Goal: Task Accomplishment & Management: Complete application form

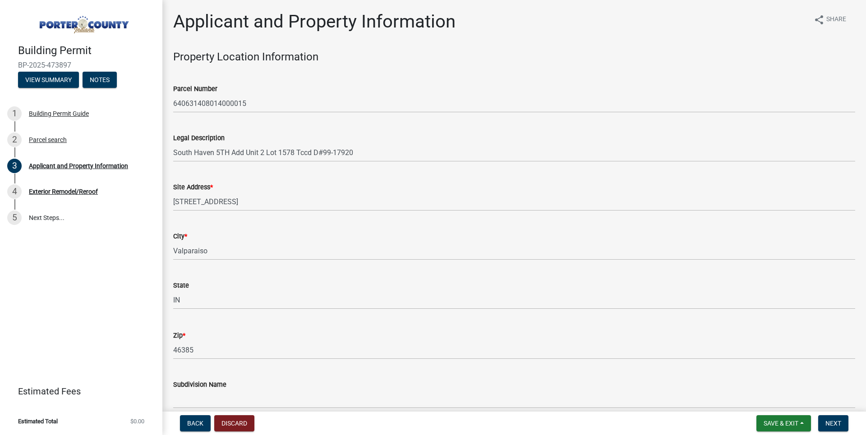
select select "eebc071e-620a-4db8-83e9-cb6b194c67e9"
select select "c796f995-08fe-487b-a20e-70ab553361d3"
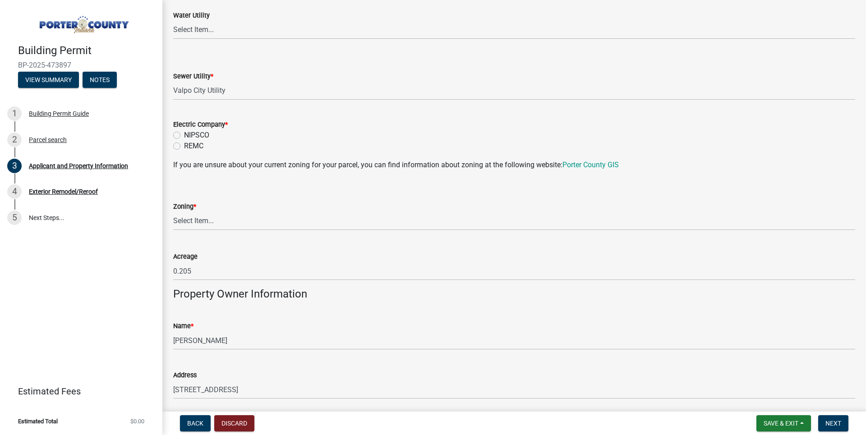
scroll to position [666, 0]
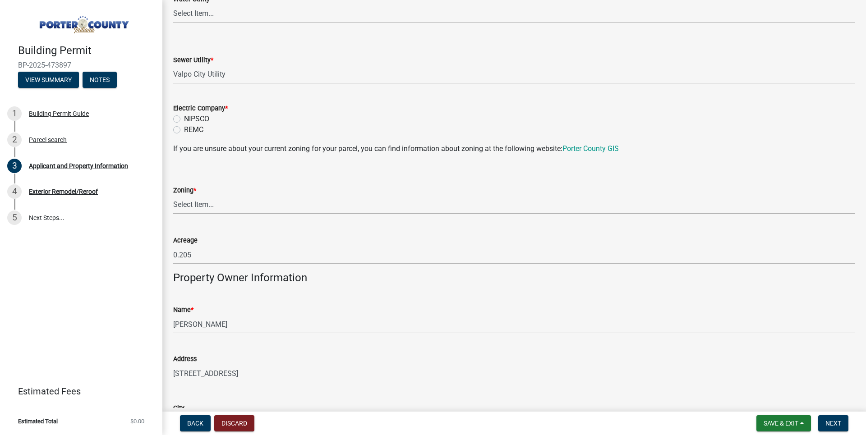
click at [217, 205] on select "Select Item... A1 A2 CH CM CN I1 I2 I3 IN MP OT P1 P2 PUD R1 R2 R3 R4 RL RR" at bounding box center [514, 205] width 682 height 18
click at [125, 294] on div "Building Permit BP-2025-473897 View Summary Notes 1 Building Permit Guide 2 Par…" at bounding box center [81, 217] width 162 height 435
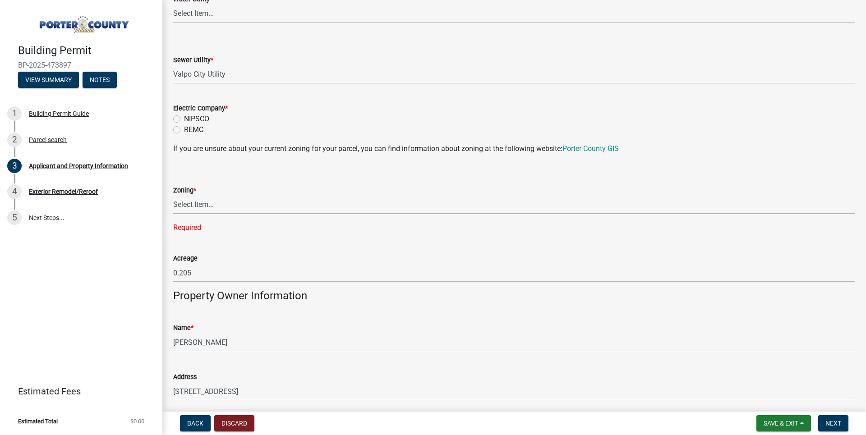
drag, startPoint x: 204, startPoint y: 202, endPoint x: 193, endPoint y: 206, distance: 11.4
click at [195, 205] on select "Select Item... A1 A2 CH CM CN I1 I2 I3 IN MP OT P1 P2 PUD R1 R2 R3 R4 RL RR" at bounding box center [514, 205] width 682 height 18
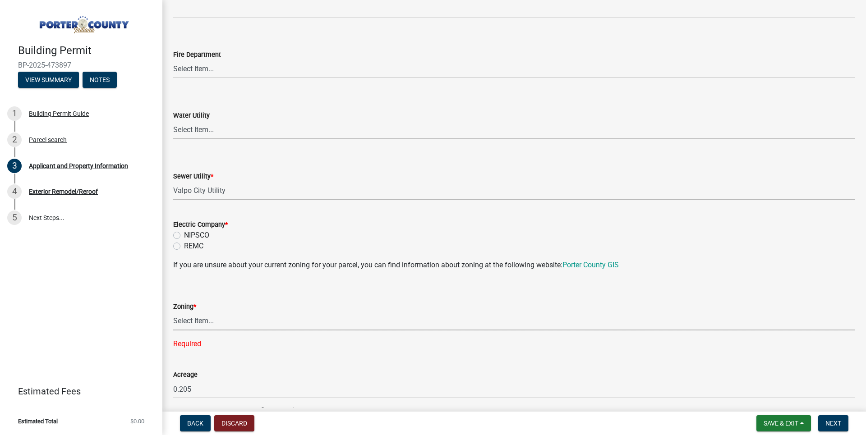
scroll to position [620, 0]
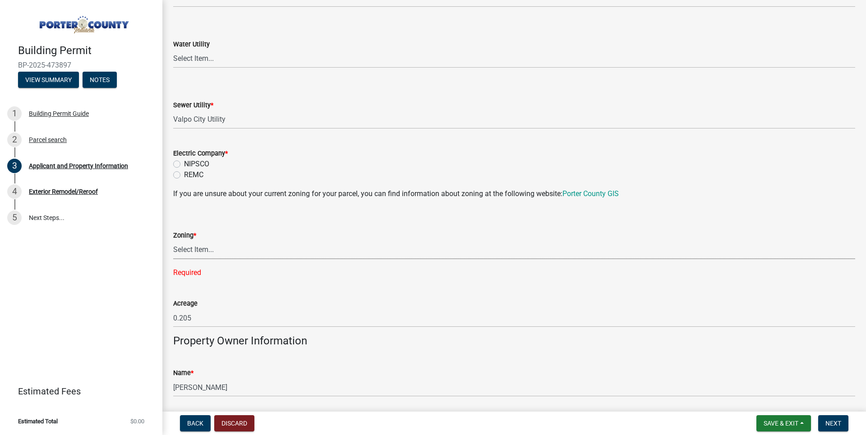
click at [193, 252] on select "Select Item... A1 A2 CH CM CN I1 I2 I3 IN MP OT P1 P2 PUD R1 R2 R3 R4 RL RR" at bounding box center [514, 250] width 682 height 18
click at [173, 241] on select "Select Item... A1 A2 CH CM CN I1 I2 I3 IN MP OT P1 P2 PUD R1 R2 R3 R4 RL RR" at bounding box center [514, 250] width 682 height 18
select select "0d764019-f1ff-4f3b-9299-33f0d080acc7"
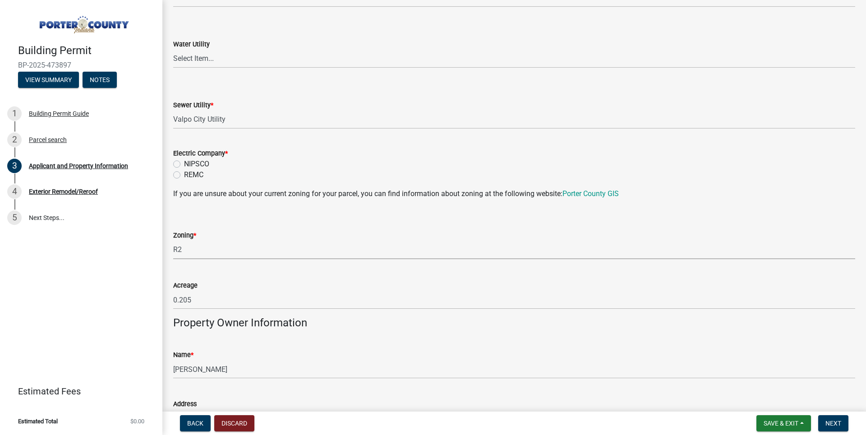
click at [192, 166] on label "NIPSCO" at bounding box center [196, 164] width 25 height 11
click at [190, 165] on input "NIPSCO" at bounding box center [187, 162] width 6 height 6
radio input "true"
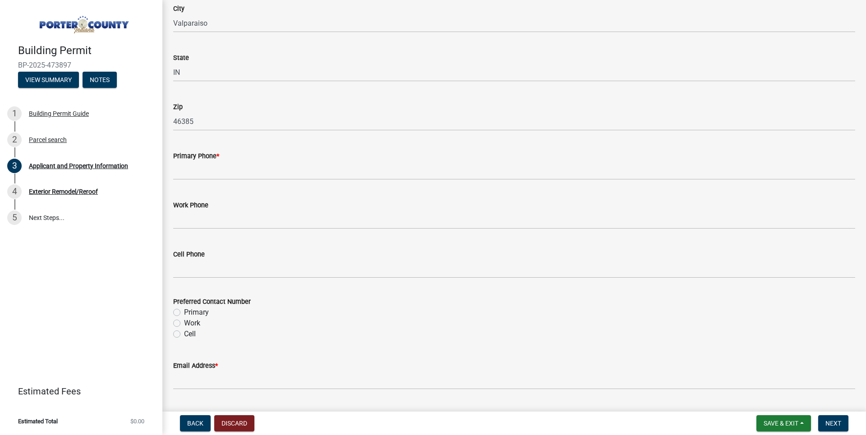
scroll to position [1071, 0]
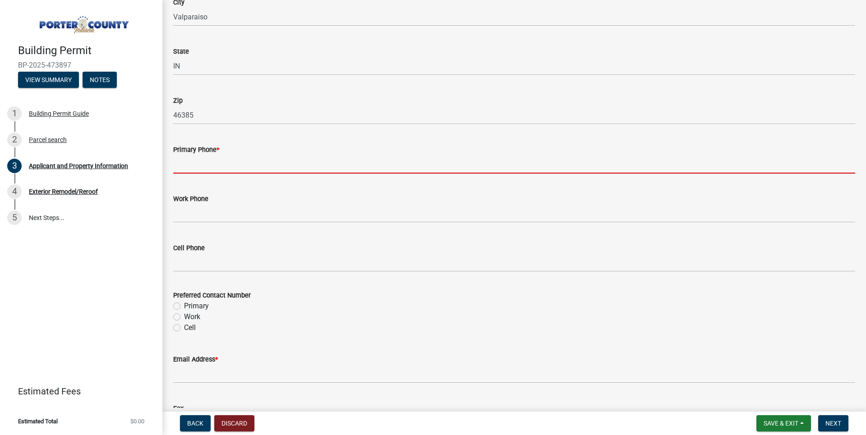
click at [228, 167] on input "Primary Phone *" at bounding box center [514, 164] width 682 height 18
paste input "[PHONE_NUMBER]"
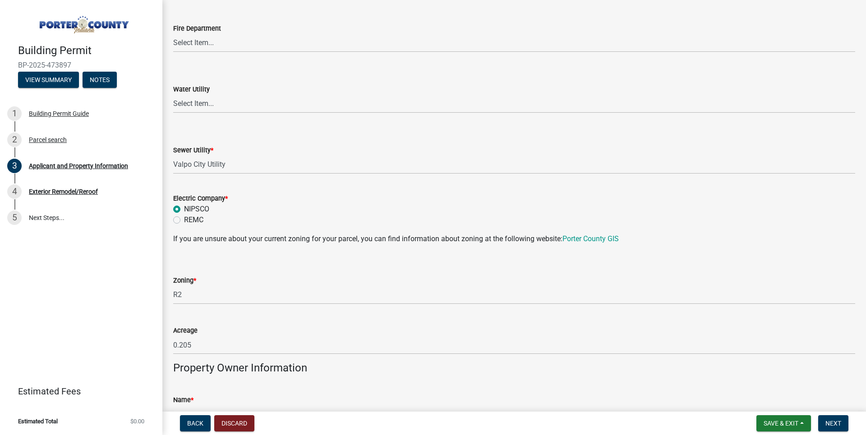
scroll to position [530, 0]
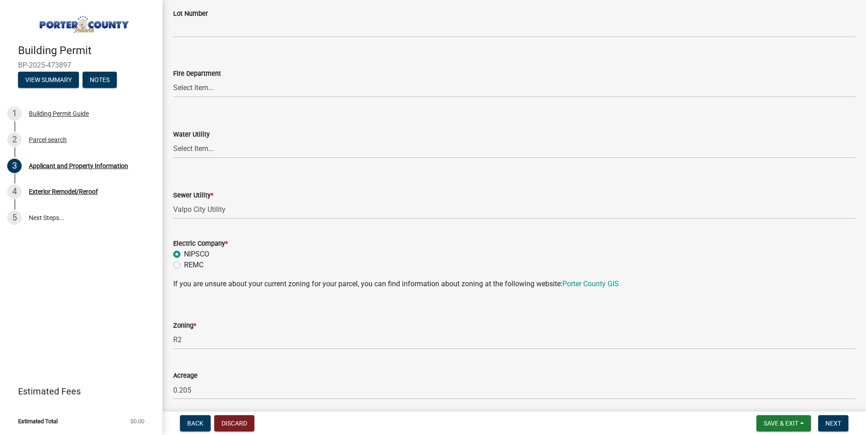
type input "[PHONE_NUMBER]"
click at [211, 213] on select "Select Item... Aqua [US_STATE] Inc Damon Run Falling Waters Lake Eliza - LEACD …" at bounding box center [514, 210] width 682 height 18
click at [217, 152] on select "Select Item... Aqua [US_STATE] Inc Damon Run [US_STATE] American Water Nature W…" at bounding box center [514, 149] width 682 height 18
click at [217, 143] on select "Select Item... Aqua [US_STATE] Inc Damon Run [US_STATE] American Water Nature W…" at bounding box center [514, 149] width 682 height 18
click at [225, 213] on select "Select Item... Aqua [US_STATE] Inc Damon Run Falling Waters Lake Eliza - LEACD …" at bounding box center [514, 210] width 682 height 18
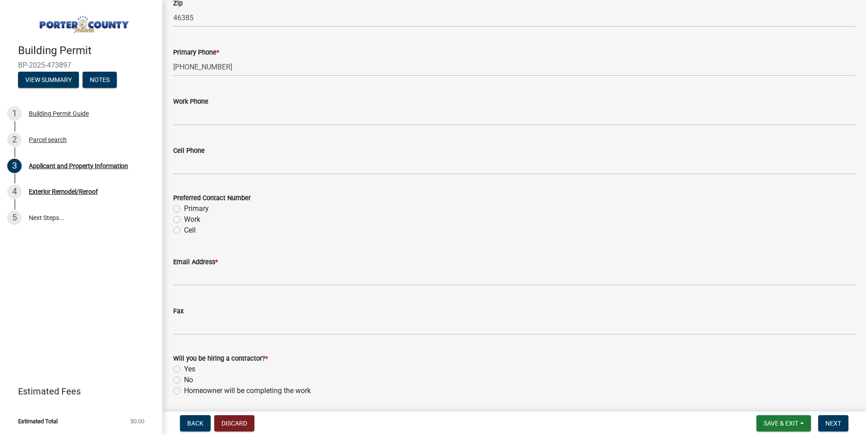
scroll to position [1207, 0]
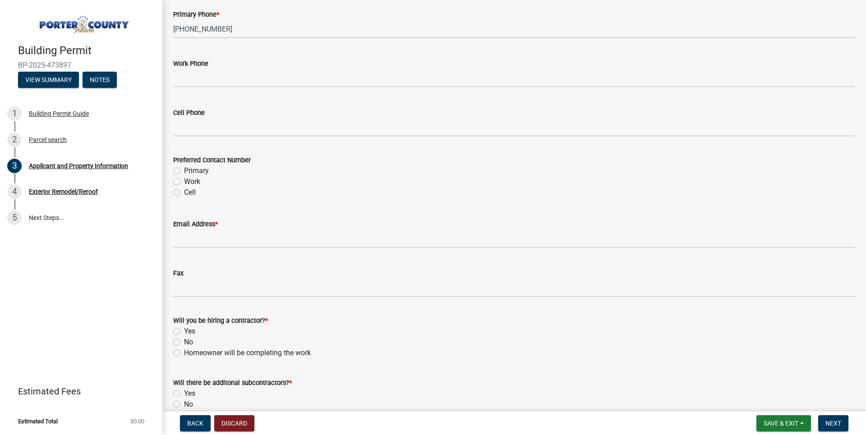
click at [193, 173] on label "Primary" at bounding box center [196, 170] width 25 height 11
click at [190, 171] on input "Primary" at bounding box center [187, 168] width 6 height 6
radio input "true"
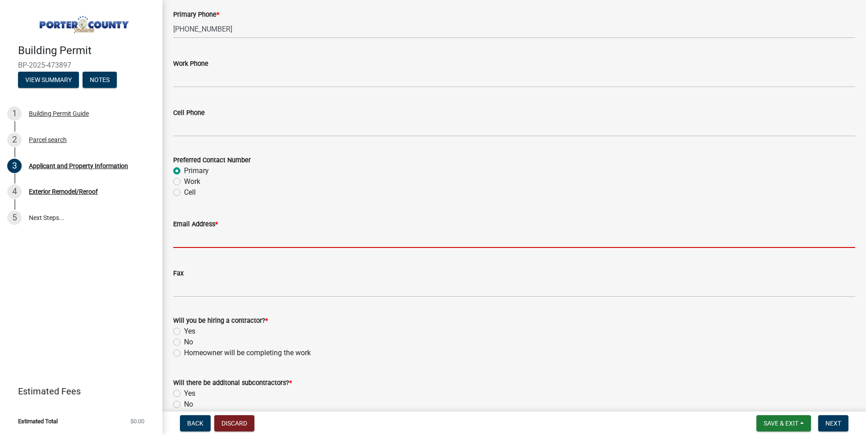
click at [190, 243] on input "Email Address *" at bounding box center [514, 239] width 682 height 18
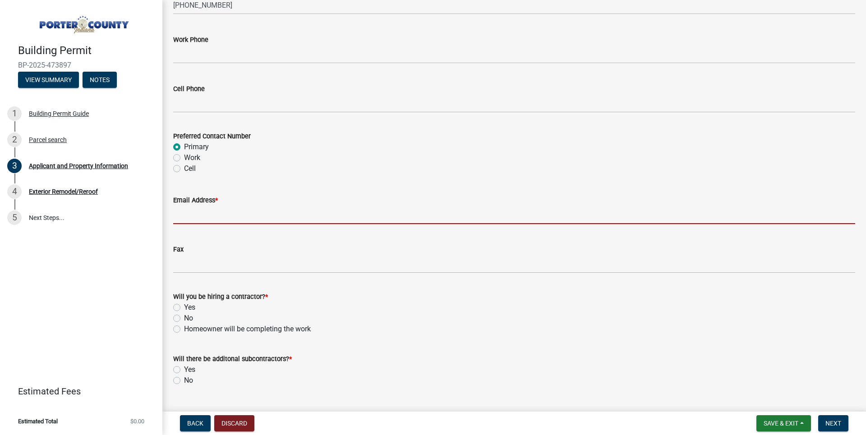
scroll to position [1252, 0]
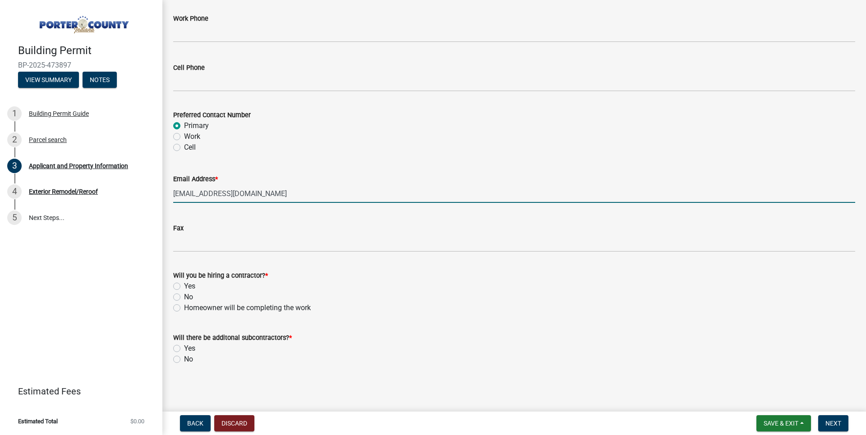
type input "[EMAIL_ADDRESS][DOMAIN_NAME]"
click at [184, 286] on label "Yes" at bounding box center [189, 286] width 11 height 11
click at [184, 286] on input "Yes" at bounding box center [187, 284] width 6 height 6
radio input "true"
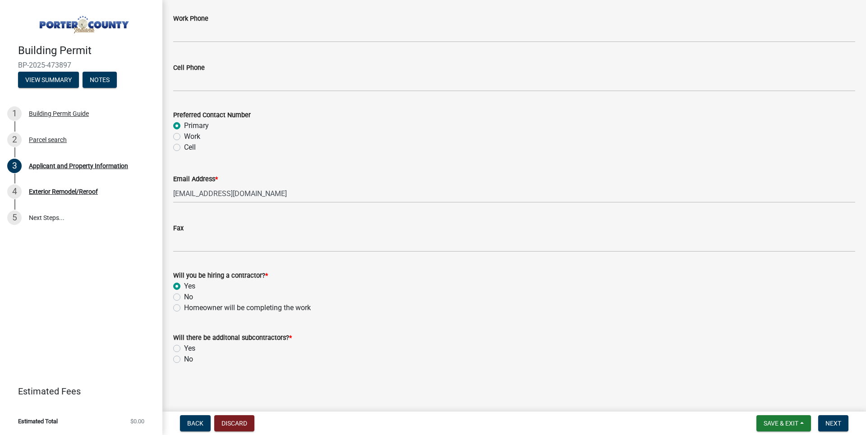
click at [184, 362] on label "No" at bounding box center [188, 359] width 9 height 11
click at [184, 360] on input "No" at bounding box center [187, 357] width 6 height 6
radio input "true"
click at [823, 420] on button "Next" at bounding box center [833, 423] width 30 height 16
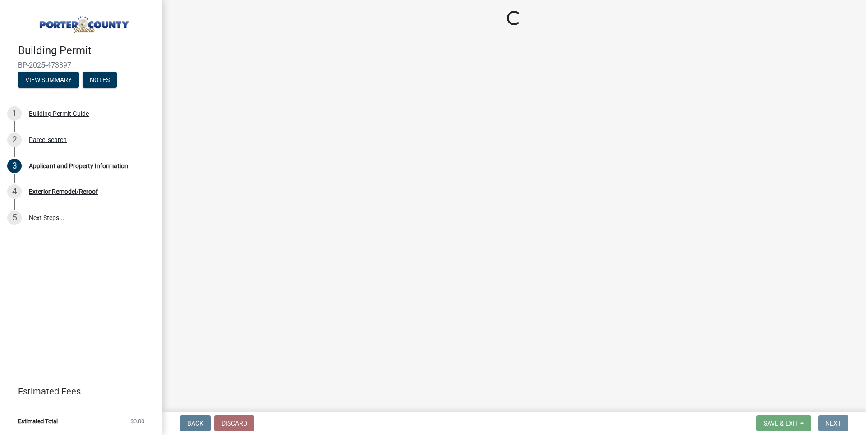
scroll to position [0, 0]
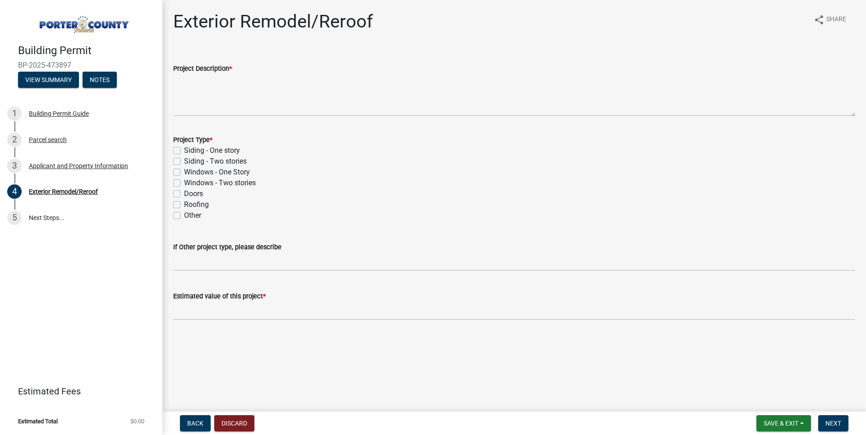
click at [184, 202] on label "Roofing" at bounding box center [196, 204] width 25 height 11
click at [184, 202] on input "Roofing" at bounding box center [187, 202] width 6 height 6
checkbox input "true"
checkbox input "false"
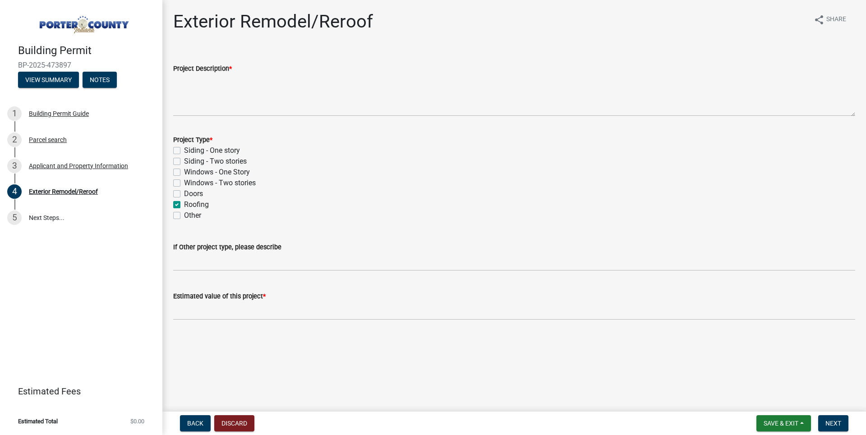
checkbox input "false"
checkbox input "true"
checkbox input "false"
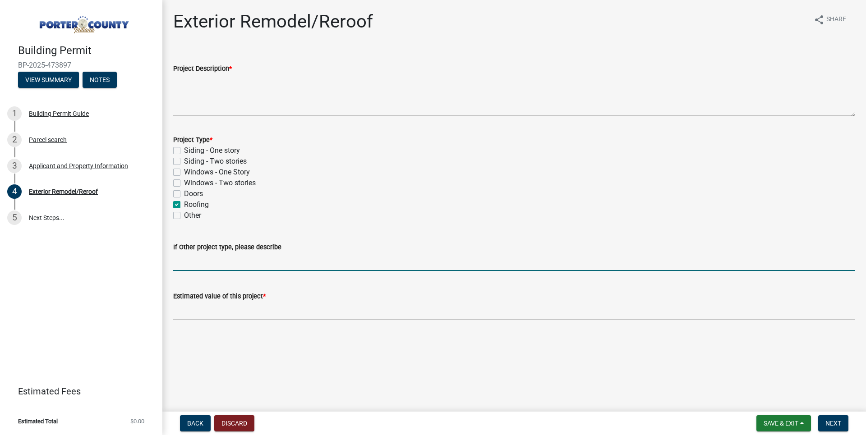
click at [244, 267] on input "If Other project type, please describe" at bounding box center [514, 262] width 682 height 18
paste input "17,339.46"
type input "17,339.46"
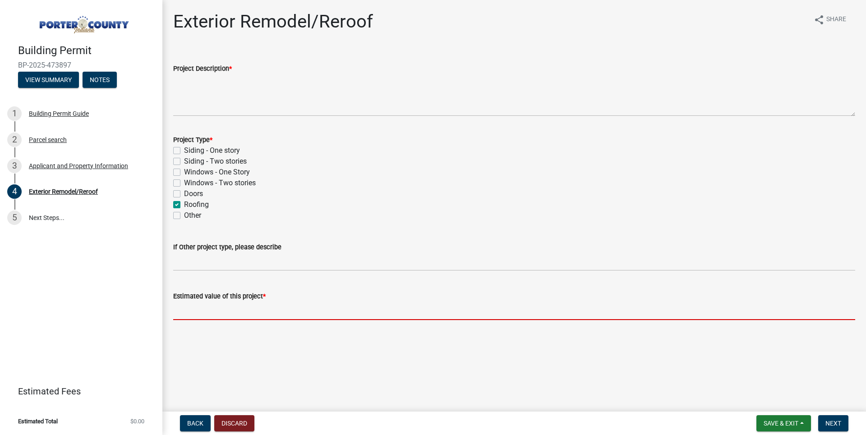
click at [249, 309] on input "text" at bounding box center [514, 311] width 682 height 18
paste input "17,339.46"
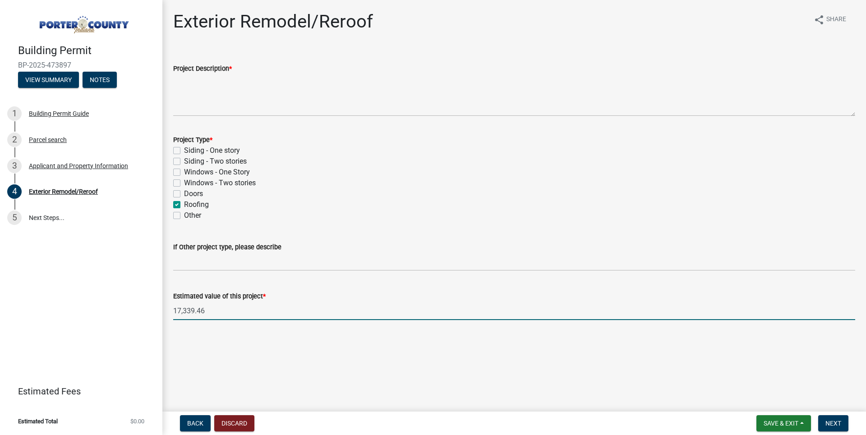
type input "17339.46"
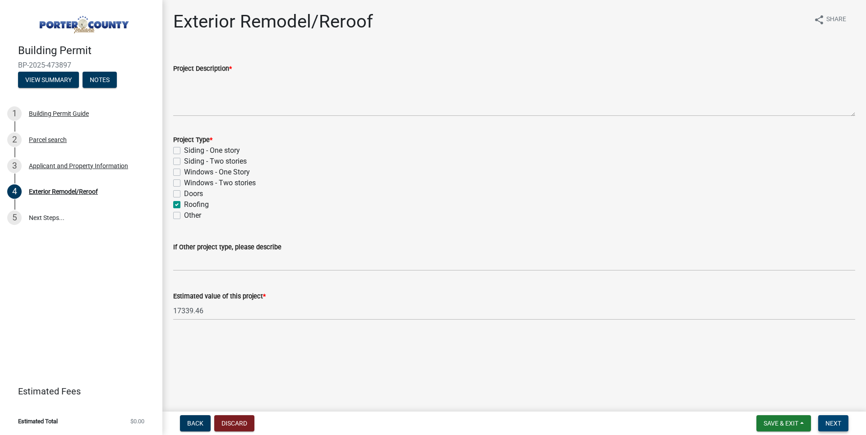
click at [836, 422] on span "Next" at bounding box center [833, 423] width 16 height 7
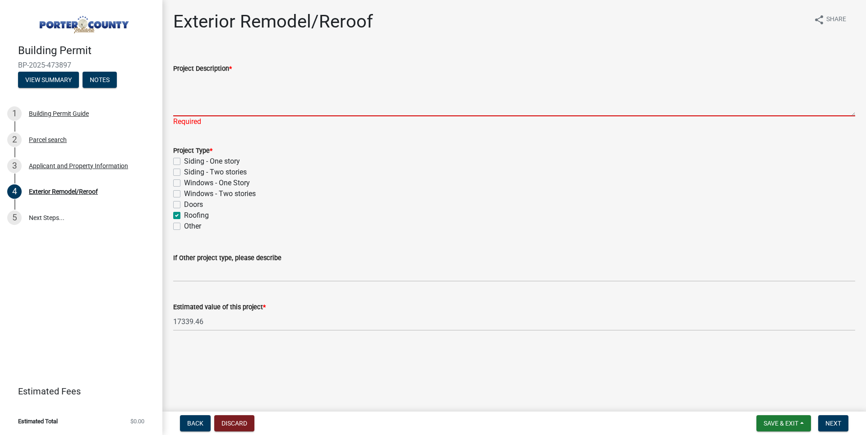
click at [265, 109] on textarea "Project Description *" at bounding box center [514, 95] width 682 height 42
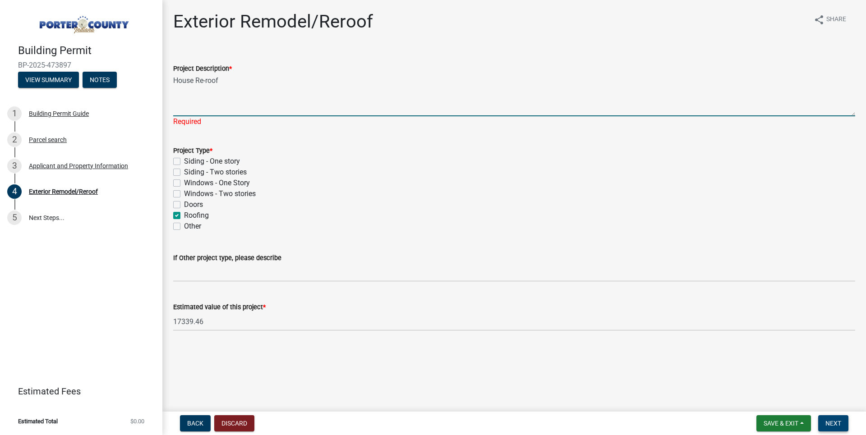
type textarea "House Re-roof"
click at [841, 417] on button "Next" at bounding box center [833, 423] width 30 height 16
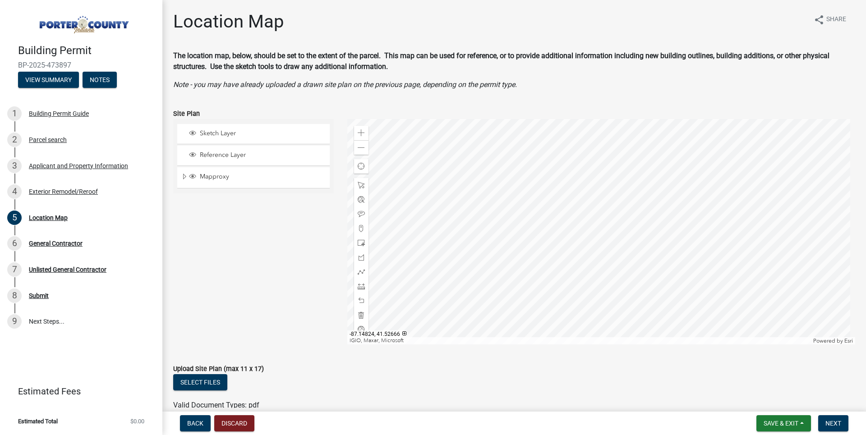
click at [588, 238] on div at bounding box center [601, 231] width 508 height 225
click at [824, 419] on button "Next" at bounding box center [833, 423] width 30 height 16
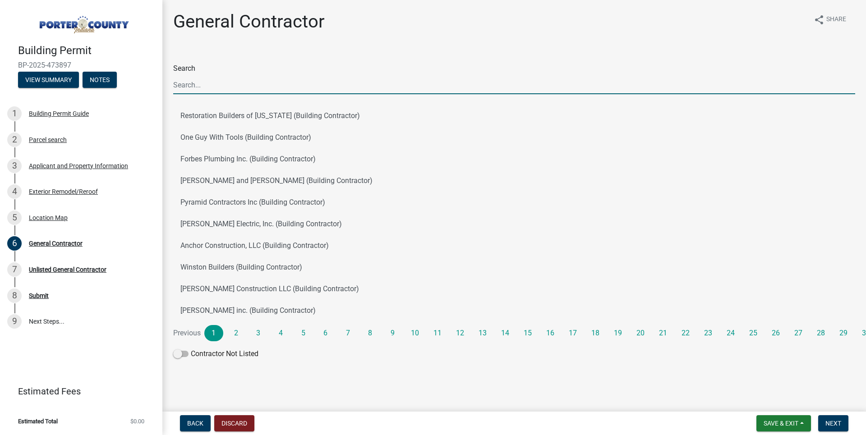
click at [224, 85] on input "Search" at bounding box center [514, 85] width 682 height 18
type input "region"
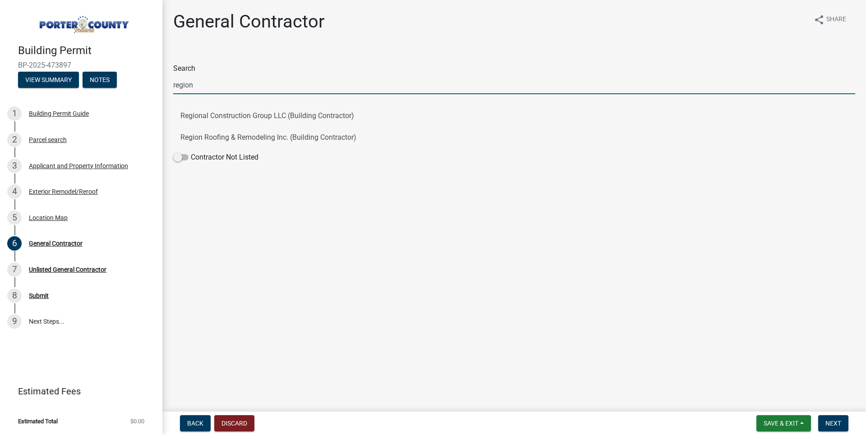
click at [274, 46] on div "General Contractor share Share Search region Regional Construction Group LLC (B…" at bounding box center [513, 96] width 695 height 171
click at [355, 79] on input "region" at bounding box center [514, 85] width 682 height 18
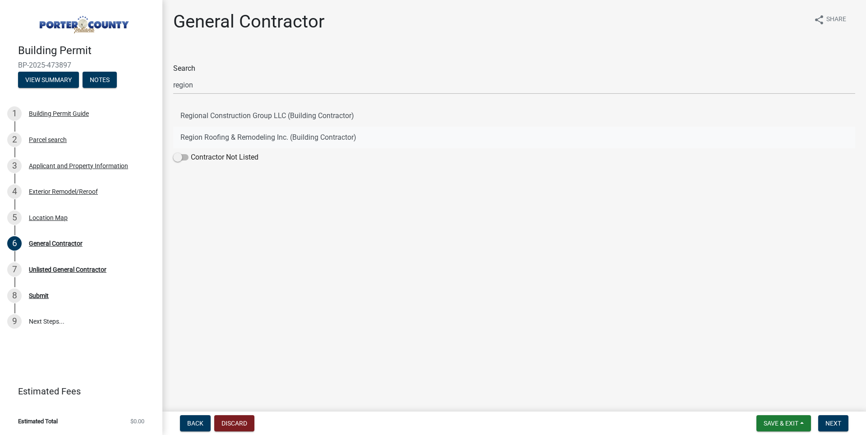
click at [244, 137] on button "Region Roofing & Remodeling Inc. (Building Contractor)" at bounding box center [514, 138] width 682 height 22
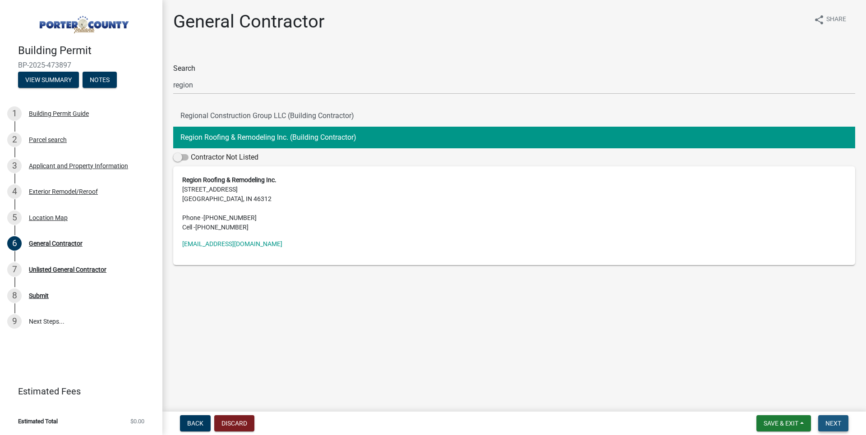
click at [837, 423] on span "Next" at bounding box center [833, 423] width 16 height 7
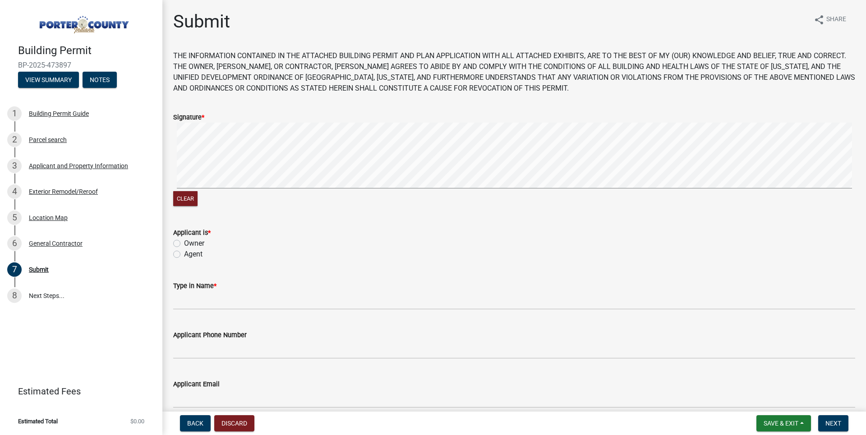
click at [195, 254] on label "Agent" at bounding box center [193, 254] width 18 height 11
click at [190, 254] on input "Agent" at bounding box center [187, 252] width 6 height 6
radio input "true"
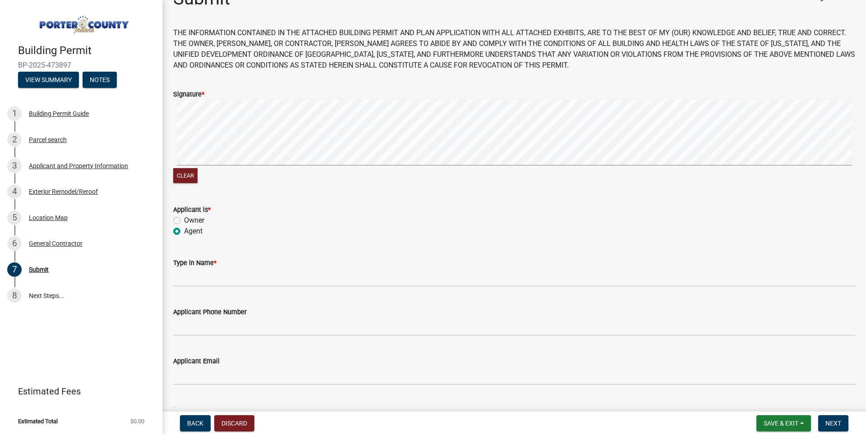
scroll to position [90, 0]
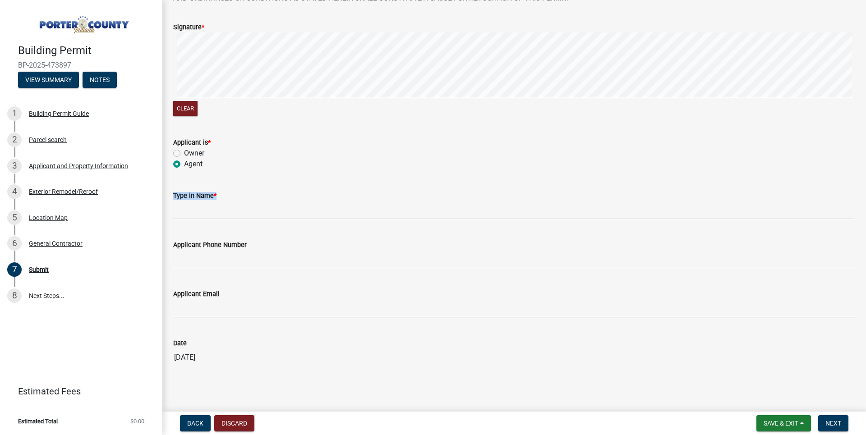
click at [234, 202] on form "Type in Name *" at bounding box center [514, 204] width 682 height 29
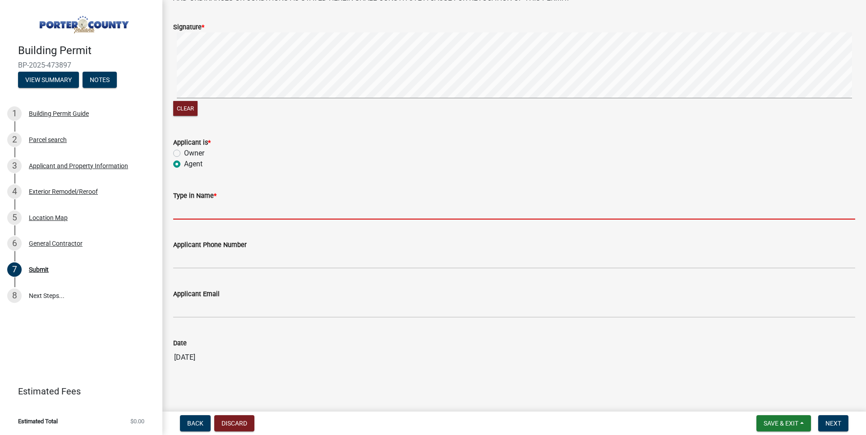
click at [232, 207] on input "Type in Name *" at bounding box center [514, 210] width 682 height 18
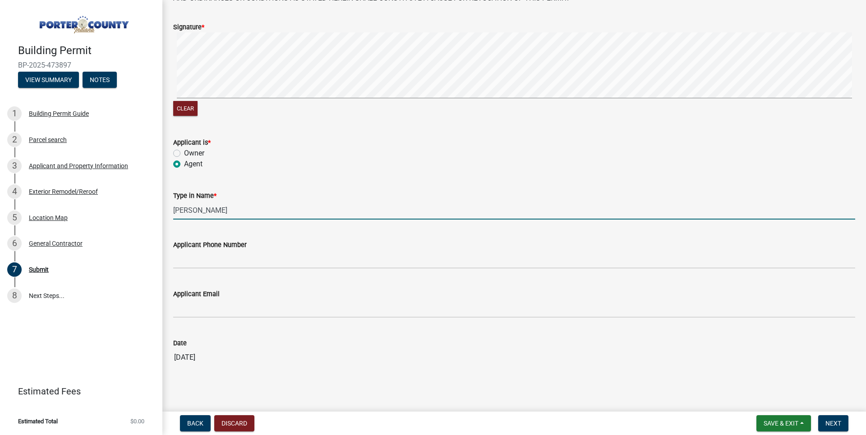
type input "[PERSON_NAME]"
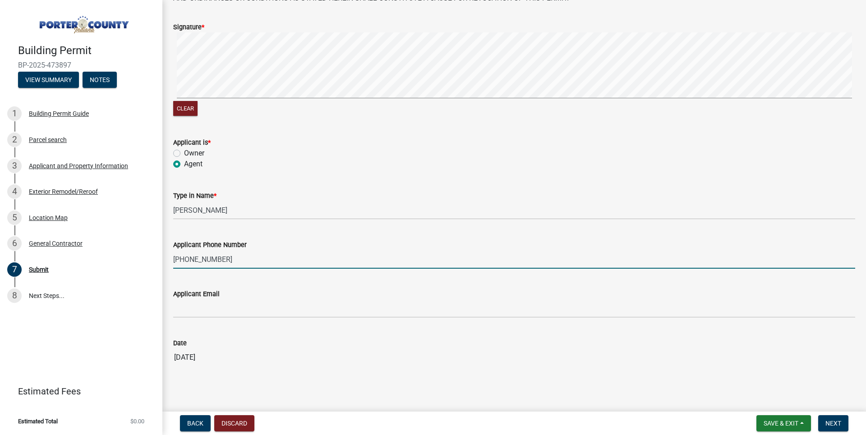
type input "[PHONE_NUMBER]"
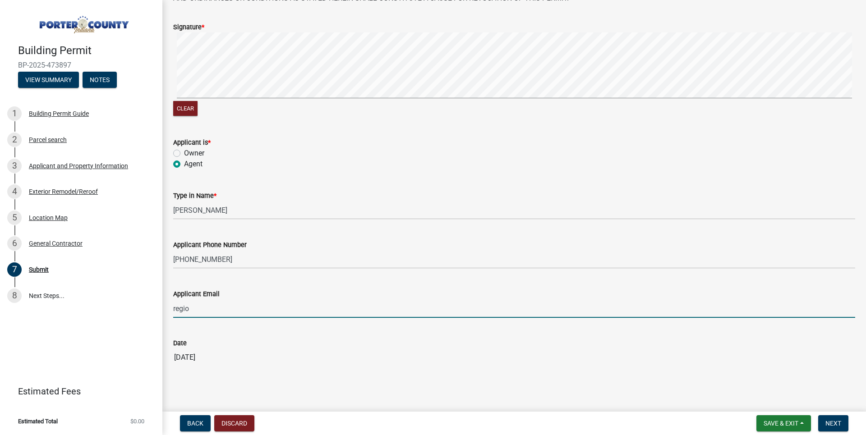
type input "[EMAIL_ADDRESS][DOMAIN_NAME]"
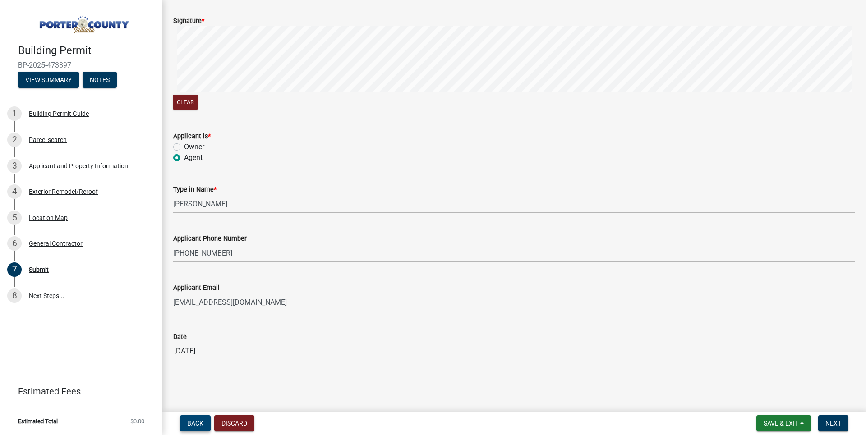
scroll to position [98, 0]
click at [829, 427] on span "Next" at bounding box center [833, 423] width 16 height 7
